Goal: Information Seeking & Learning: Find specific fact

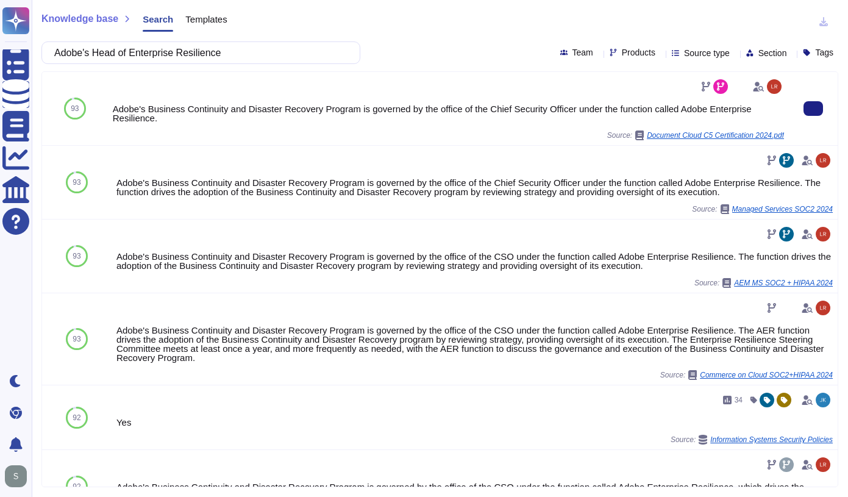
type input "Adobe's Head of Enterprise Resilience"
click at [589, 110] on div "Adobe's Business Continuity and Disaster Recovery Program is governed by the of…" at bounding box center [448, 113] width 671 height 18
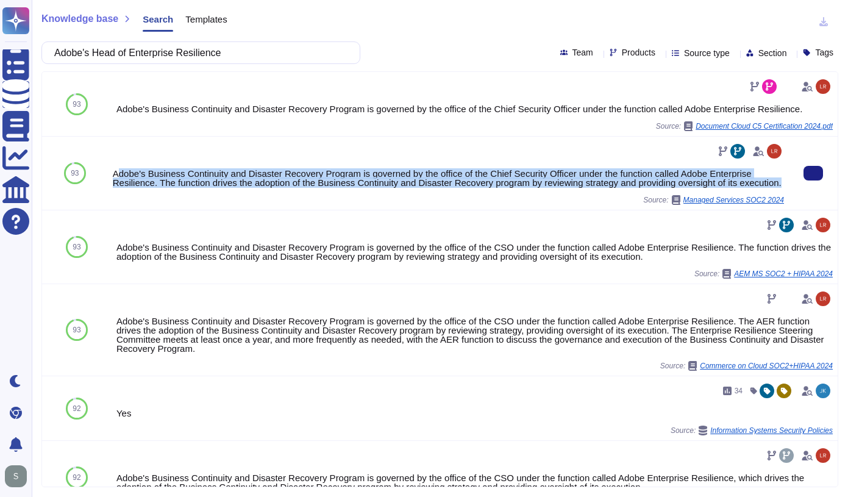
drag, startPoint x: 115, startPoint y: 170, endPoint x: 169, endPoint y: 195, distance: 59.2
click at [169, 187] on div "Adobe's Business Continuity and Disaster Recovery Program is governed by the of…" at bounding box center [448, 178] width 671 height 18
click at [167, 187] on div "Adobe's Business Continuity and Disaster Recovery Program is governed by the of…" at bounding box center [448, 178] width 671 height 18
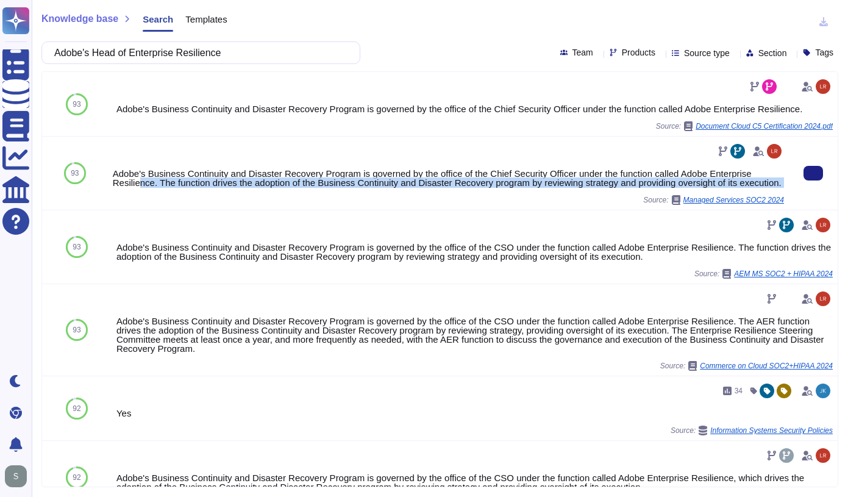
drag, startPoint x: 138, startPoint y: 182, endPoint x: 176, endPoint y: 206, distance: 45.5
click at [176, 205] on div "Adobe's Business Continuity and Disaster Recovery Program is governed by the of…" at bounding box center [448, 172] width 671 height 63
drag, startPoint x: 176, startPoint y: 196, endPoint x: 151, endPoint y: 180, distance: 29.4
click at [174, 194] on div "Adobe's Business Continuity and Disaster Recovery Program is governed by the of…" at bounding box center [448, 172] width 671 height 63
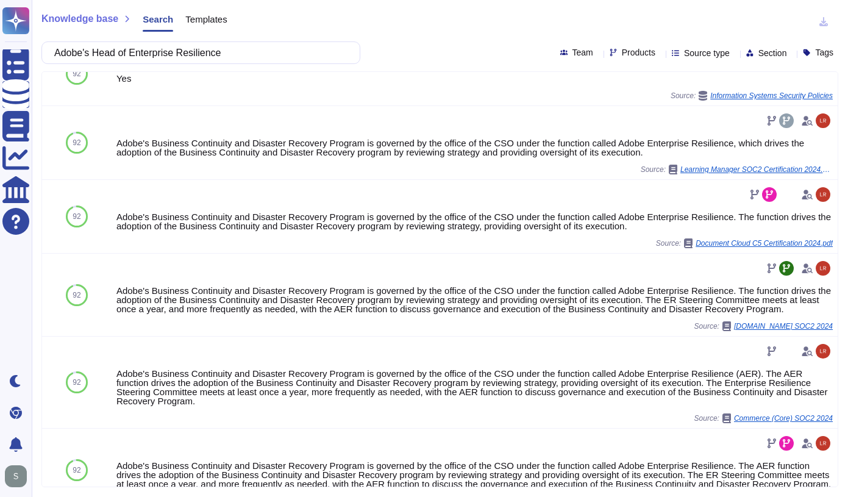
scroll to position [360, 0]
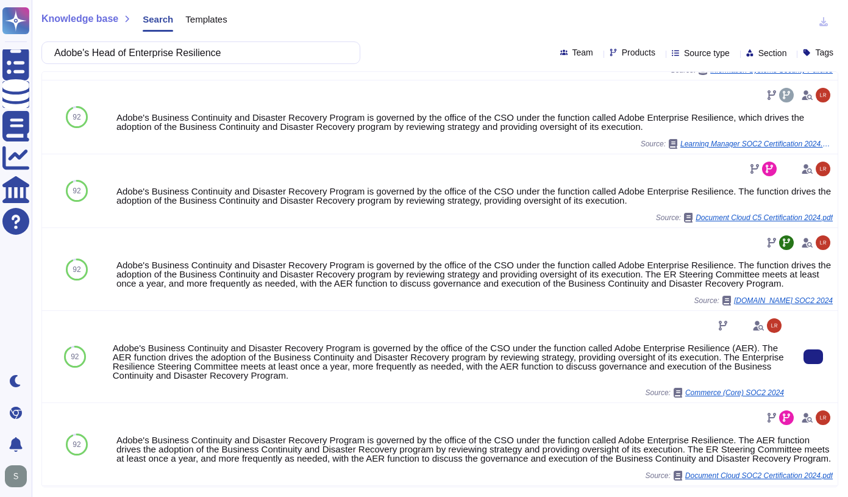
click at [490, 322] on div "Adobe's Business Continuity and Disaster Recovery Program is governed by the of…" at bounding box center [448, 356] width 681 height 91
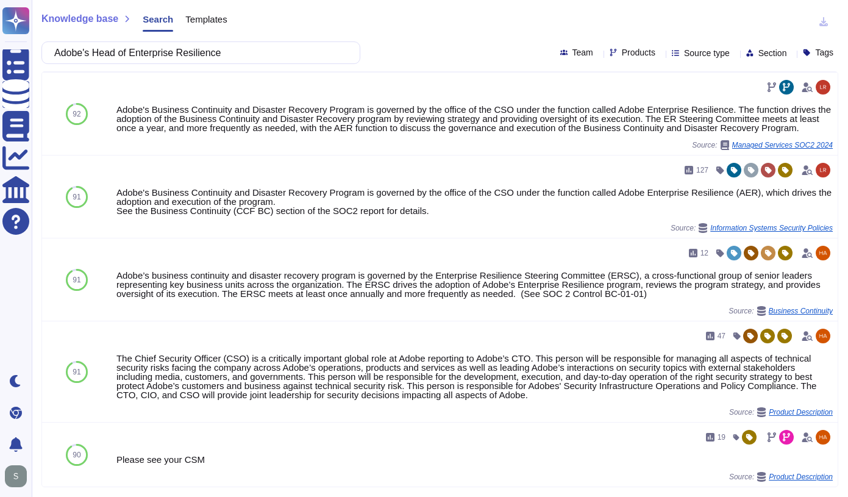
scroll to position [801, 0]
